Goal: Find specific page/section: Find specific page/section

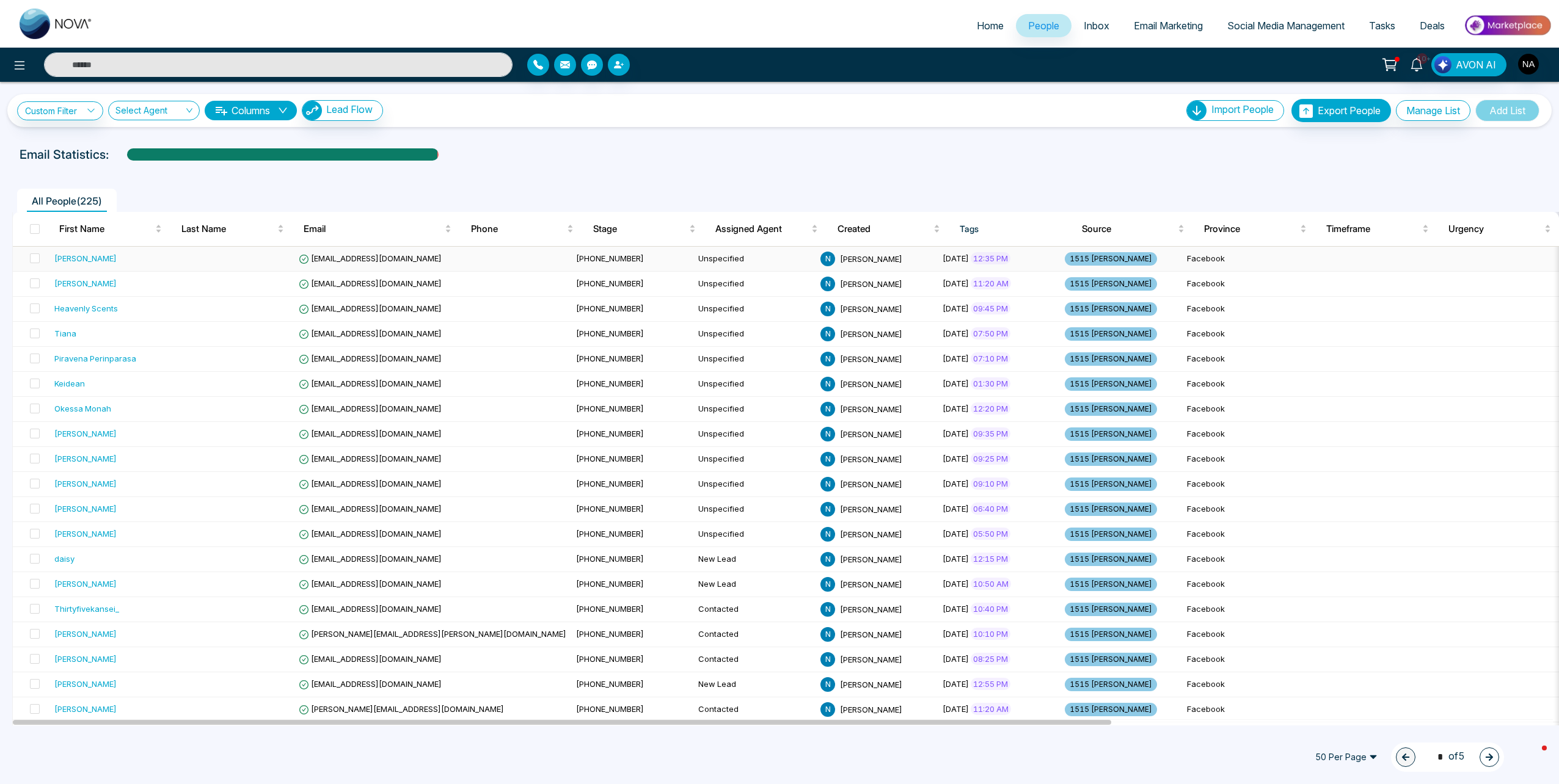
click at [209, 265] on td at bounding box center [233, 260] width 123 height 25
